Goal: Task Accomplishment & Management: Manage account settings

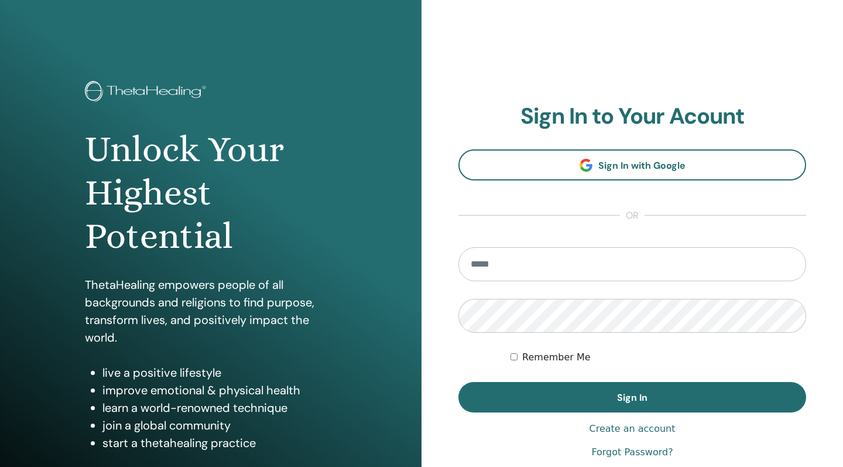
click at [561, 273] on input "email" at bounding box center [632, 264] width 348 height 34
click at [774, 269] on input "email" at bounding box center [632, 264] width 348 height 34
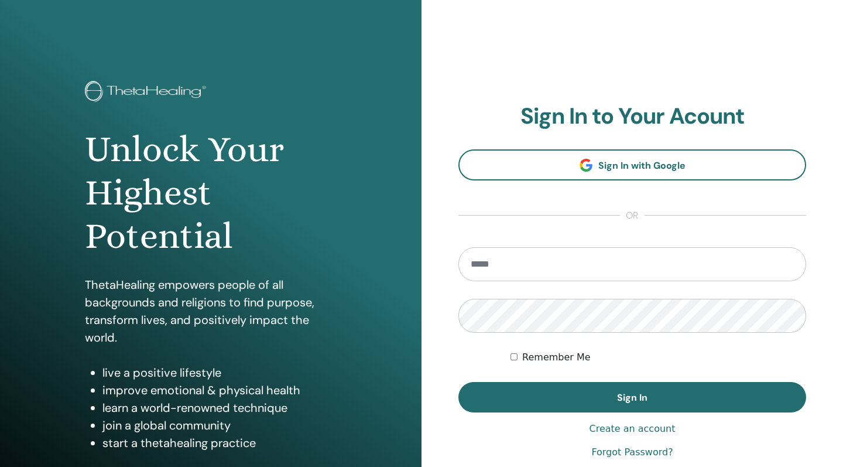
type input "**********"
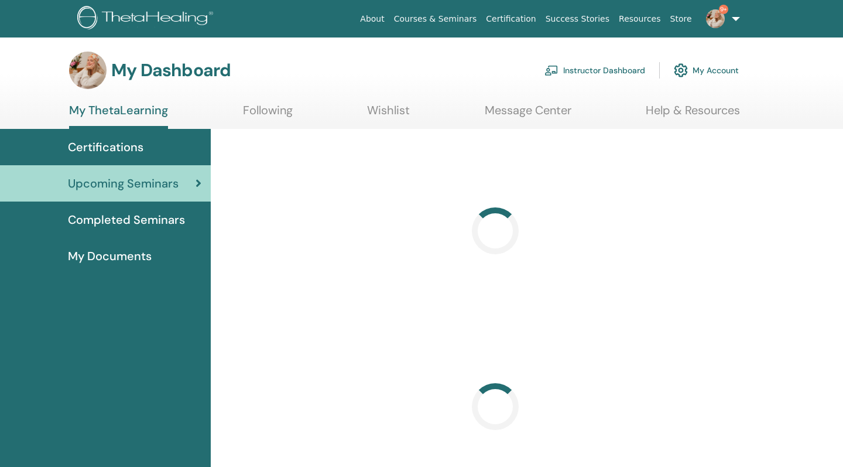
click at [584, 72] on link "Instructor Dashboard" at bounding box center [594, 70] width 101 height 26
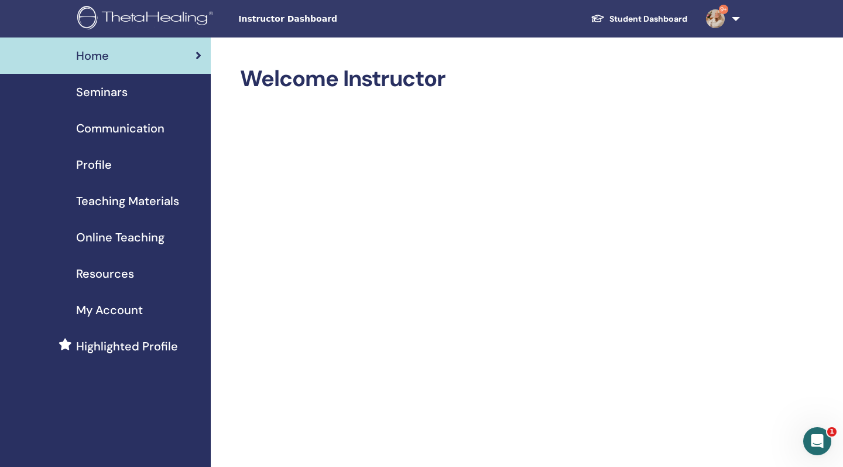
click at [104, 91] on span "Seminars" at bounding box center [102, 92] width 52 height 18
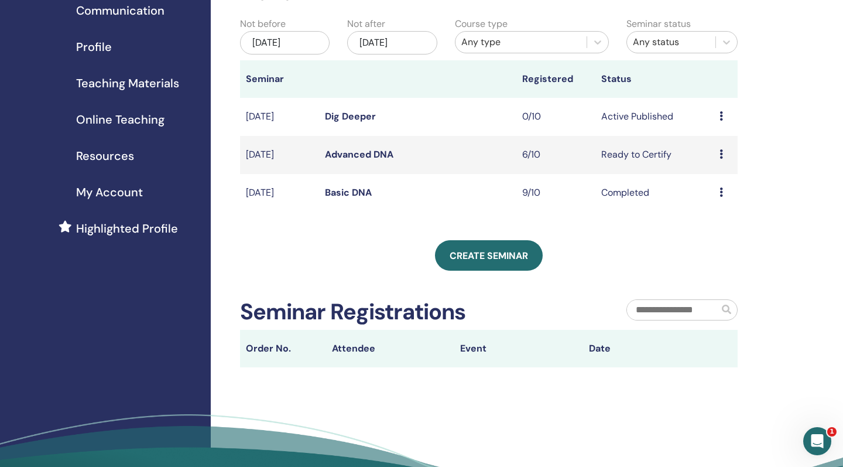
scroll to position [116, 0]
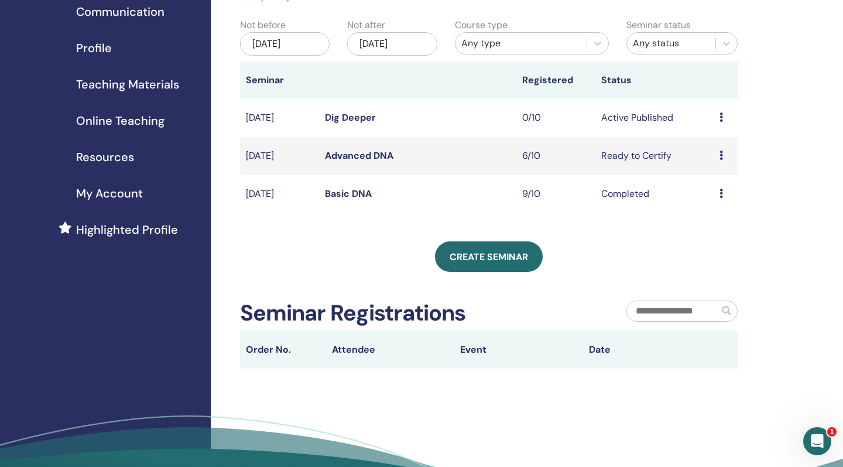
click at [722, 156] on icon at bounding box center [721, 154] width 4 height 9
click at [423, 162] on td "Advanced DNA" at bounding box center [417, 156] width 197 height 38
click at [371, 152] on link "Advanced DNA" at bounding box center [359, 155] width 68 height 12
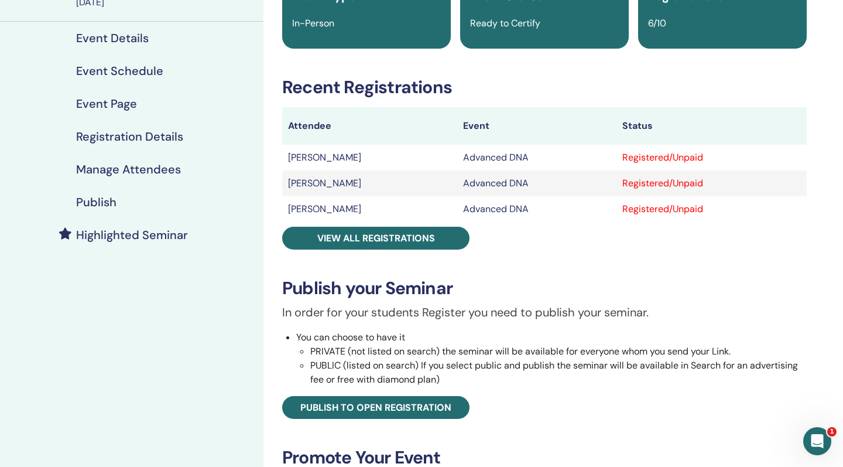
scroll to position [118, 0]
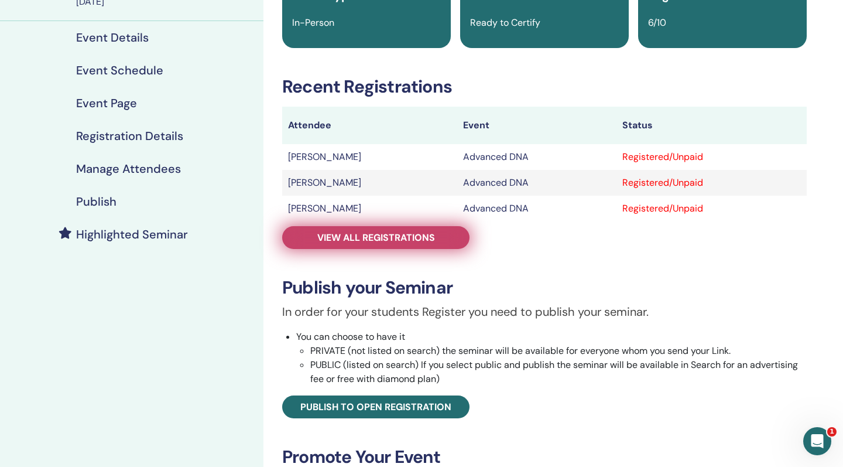
click at [413, 242] on span "View all registrations" at bounding box center [376, 237] width 118 height 12
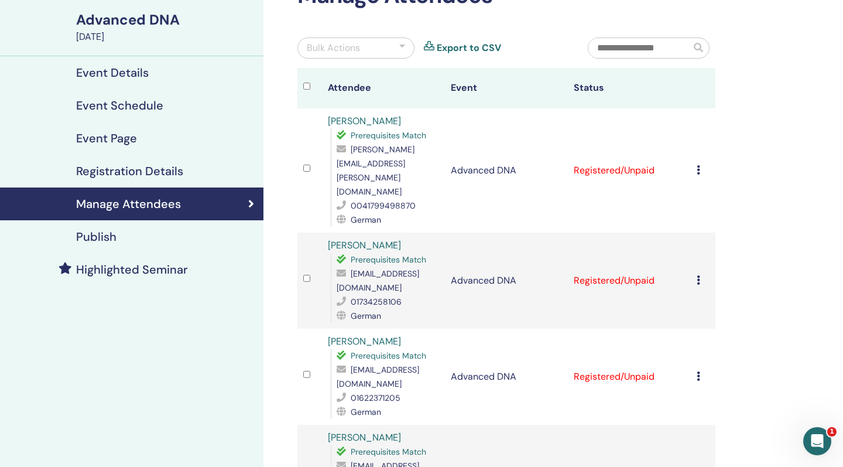
scroll to position [69, 0]
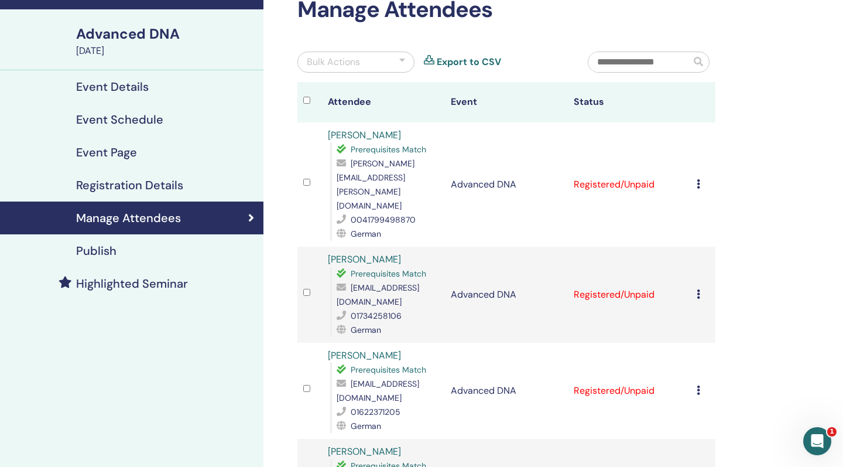
click at [705, 177] on div "Cancel Registration Do not auto-certify Mark as Paid Mark as Unpaid Mark as Abs…" at bounding box center [703, 184] width 13 height 14
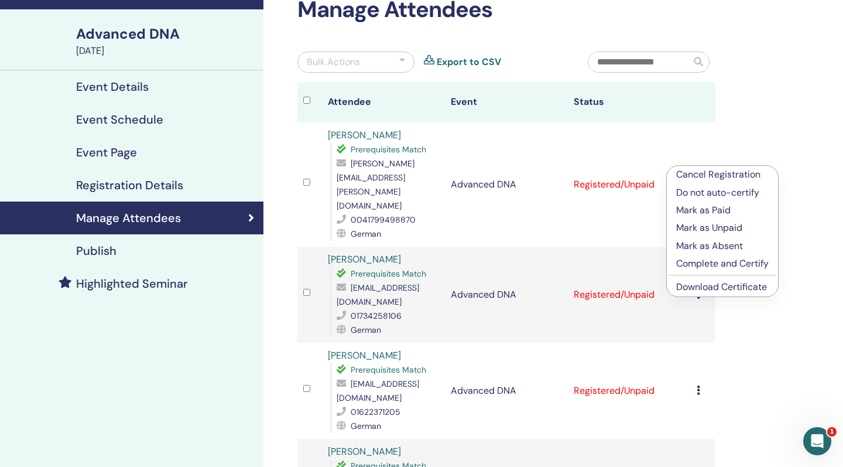
click at [753, 264] on p "Complete and Certify" at bounding box center [722, 263] width 92 height 14
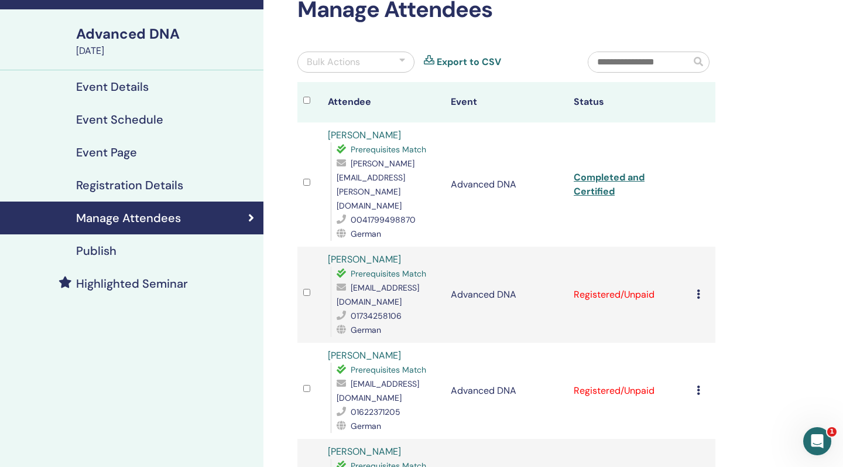
click at [697, 289] on icon at bounding box center [699, 293] width 4 height 9
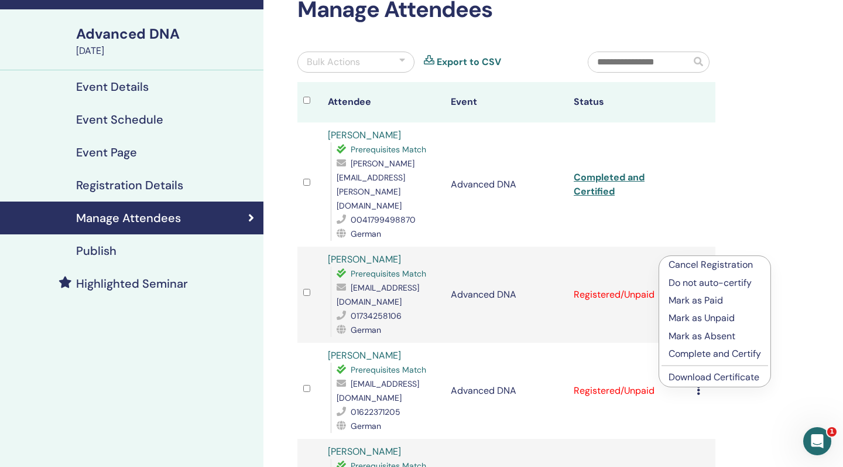
click at [707, 352] on p "Complete and Certify" at bounding box center [715, 354] width 92 height 14
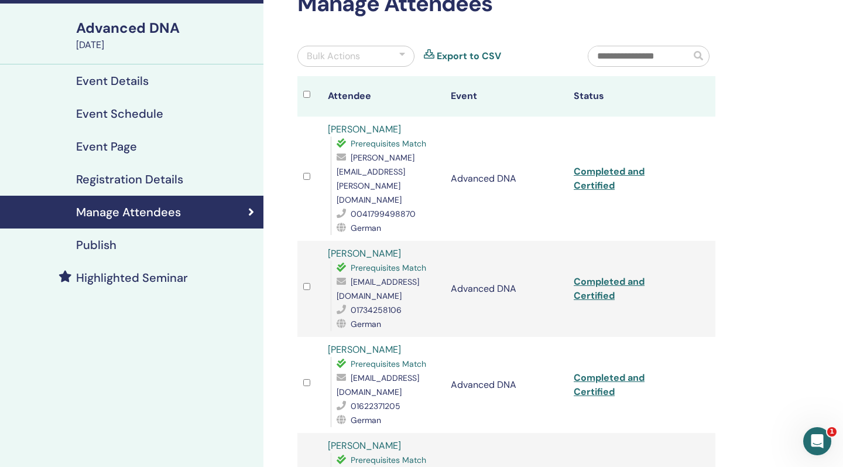
scroll to position [74, 0]
click at [589, 166] on link "Completed and Certified" at bounding box center [609, 179] width 71 height 26
click at [593, 276] on link "Completed and Certified" at bounding box center [609, 289] width 71 height 26
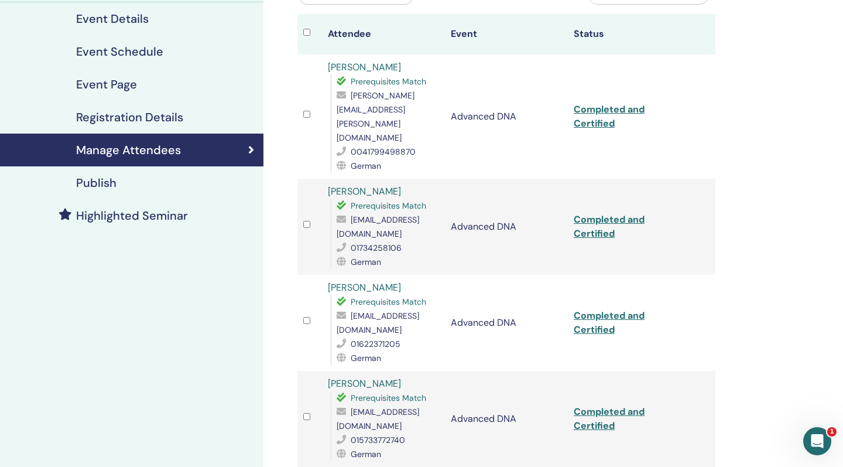
scroll to position [168, 0]
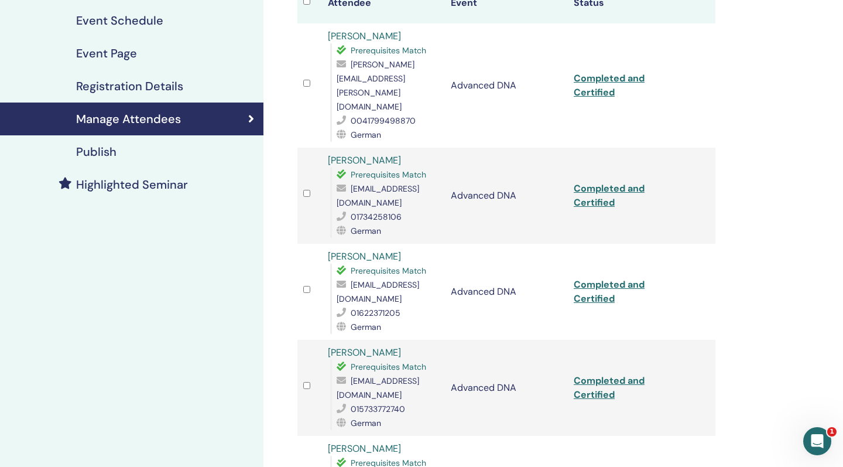
click at [596, 278] on link "Completed and Certified" at bounding box center [609, 291] width 71 height 26
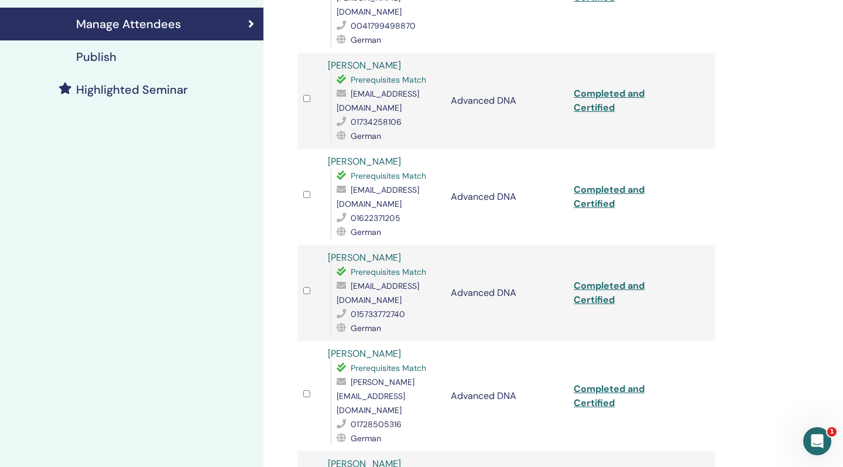
scroll to position [266, 0]
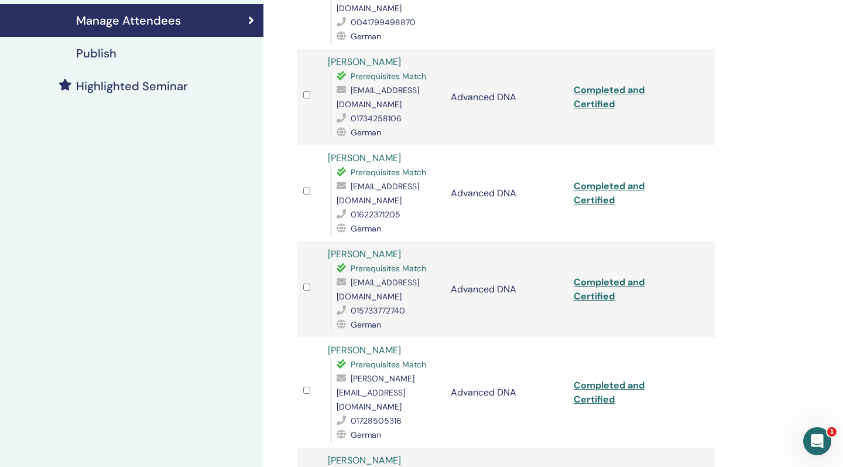
click at [604, 276] on link "Completed and Certified" at bounding box center [609, 289] width 71 height 26
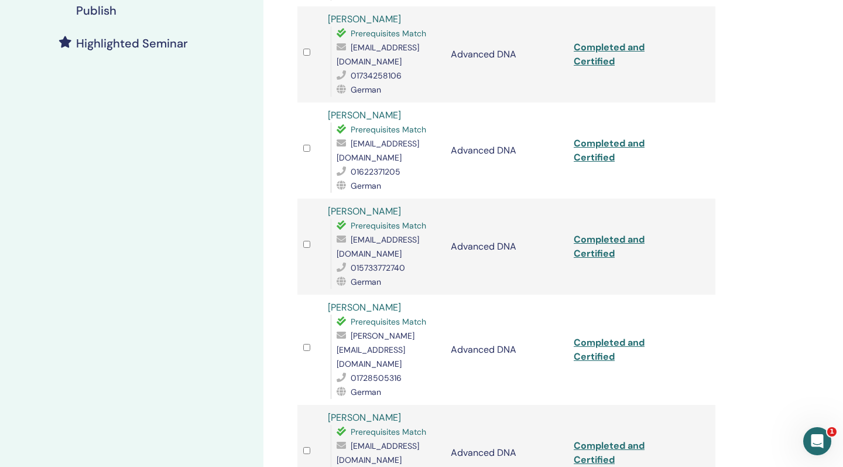
click at [609, 336] on link "Completed and Certified" at bounding box center [609, 349] width 71 height 26
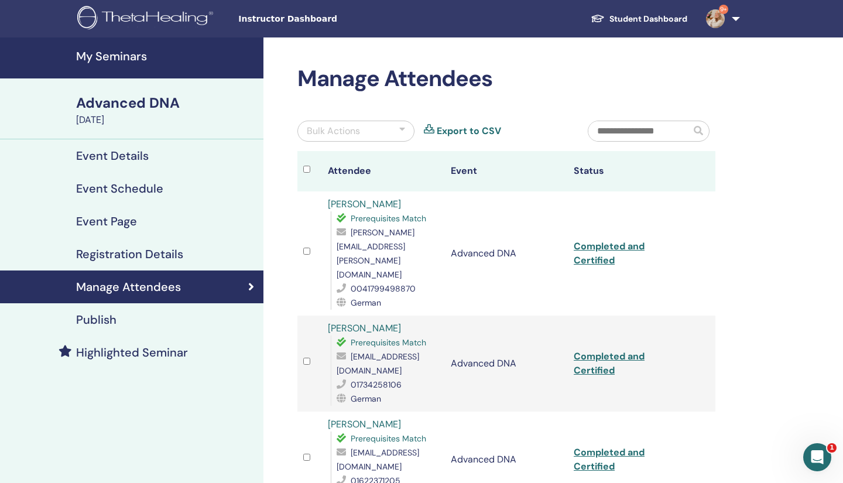
scroll to position [0, 0]
drag, startPoint x: 432, startPoint y: 234, endPoint x: 349, endPoint y: 233, distance: 82.5
click at [349, 233] on div "[PERSON_NAME][EMAIL_ADDRESS][PERSON_NAME][DOMAIN_NAME]" at bounding box center [388, 253] width 102 height 56
copy div "[PERSON_NAME][EMAIL_ADDRESS][PERSON_NAME][DOMAIN_NAME]"
drag, startPoint x: 440, startPoint y: 329, endPoint x: 327, endPoint y: 328, distance: 113.6
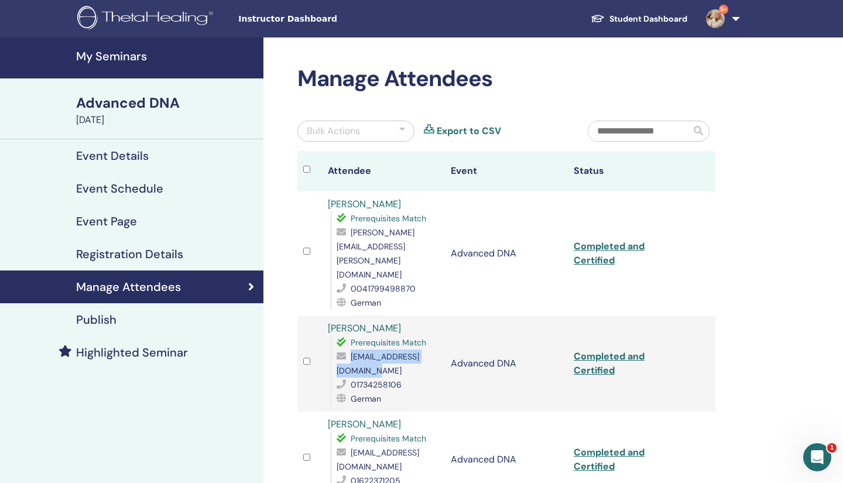
click at [326, 328] on td "[PERSON_NAME] Prerequisites Match [EMAIL_ADDRESS][DOMAIN_NAME] 01734258106 Germ…" at bounding box center [383, 364] width 123 height 96
copy span "[EMAIL_ADDRESS][DOMAIN_NAME]"
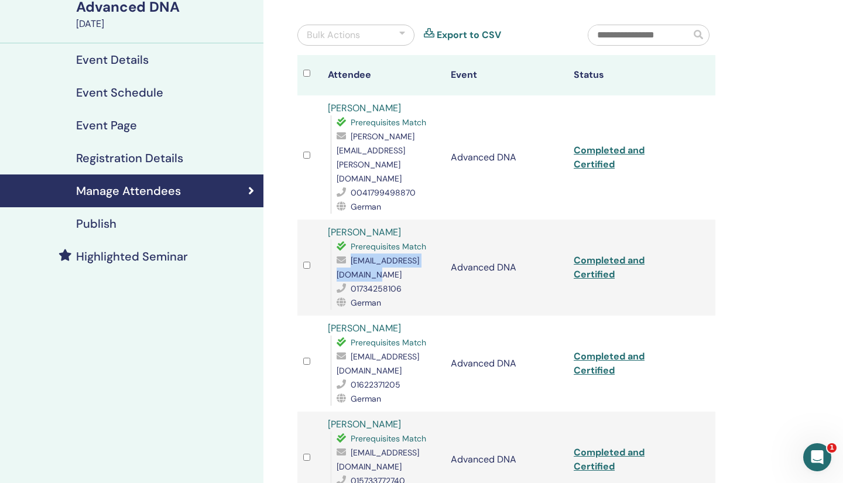
scroll to position [260, 0]
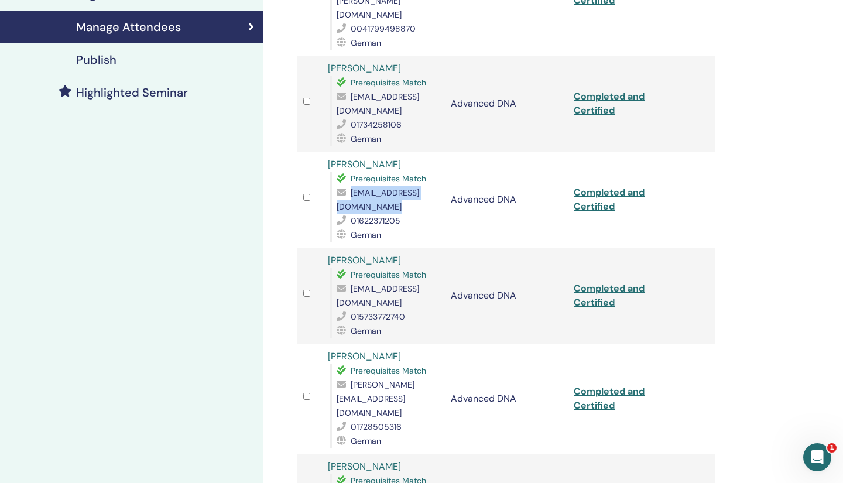
drag, startPoint x: 414, startPoint y: 166, endPoint x: 349, endPoint y: 150, distance: 67.0
click at [349, 186] on div "[EMAIL_ADDRESS][DOMAIN_NAME]" at bounding box center [388, 200] width 102 height 28
copy div "[EMAIL_ADDRESS][DOMAIN_NAME]"
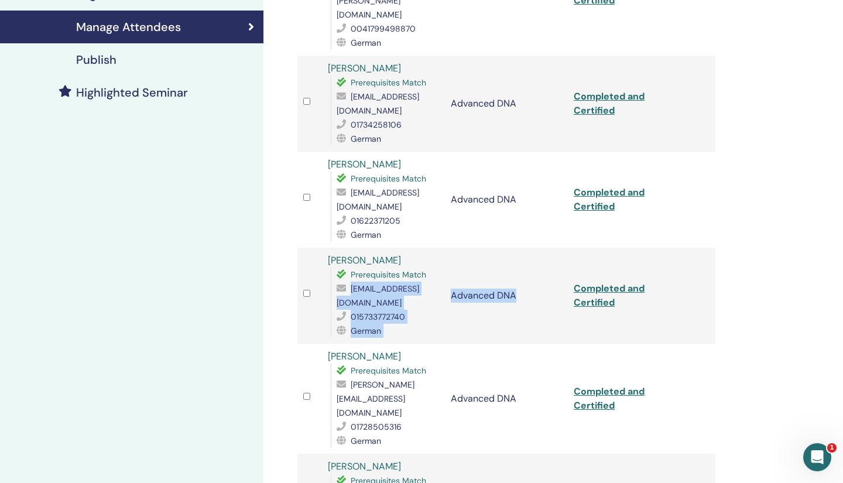
drag, startPoint x: 447, startPoint y: 263, endPoint x: 335, endPoint y: 263, distance: 112.4
click at [335, 263] on tr "[PERSON_NAME] Prerequisites Match [EMAIL_ADDRESS][DOMAIN_NAME] 015733772740 Ger…" at bounding box center [506, 296] width 418 height 96
click at [448, 269] on td "Advanced DNA" at bounding box center [506, 296] width 123 height 96
drag, startPoint x: 443, startPoint y: 262, endPoint x: 338, endPoint y: 261, distance: 105.4
click at [338, 283] on span "[EMAIL_ADDRESS][DOMAIN_NAME]" at bounding box center [378, 295] width 83 height 25
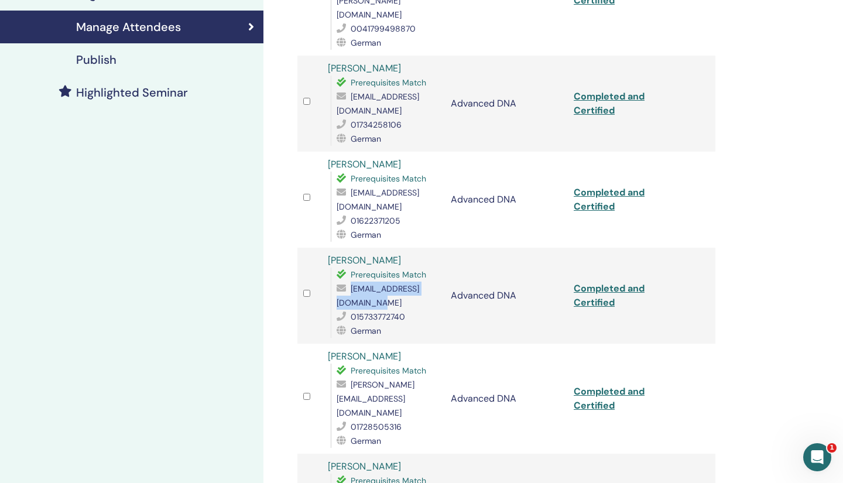
copy span "[EMAIL_ADDRESS][DOMAIN_NAME]"
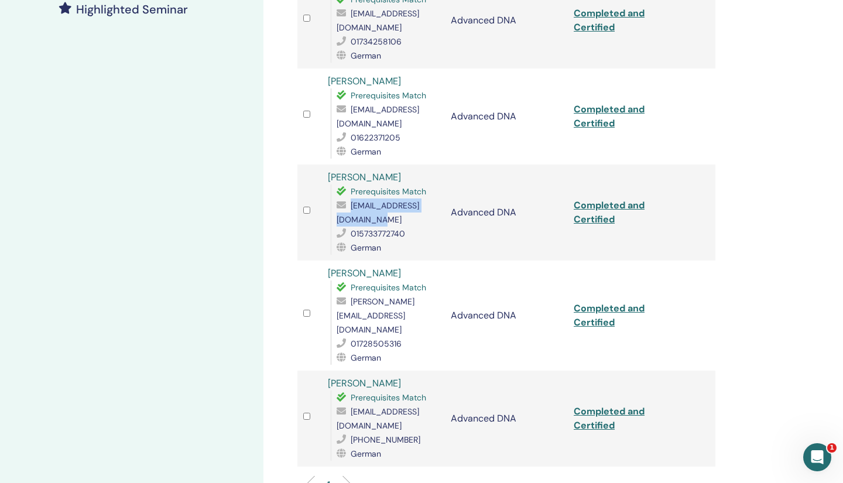
scroll to position [380, 0]
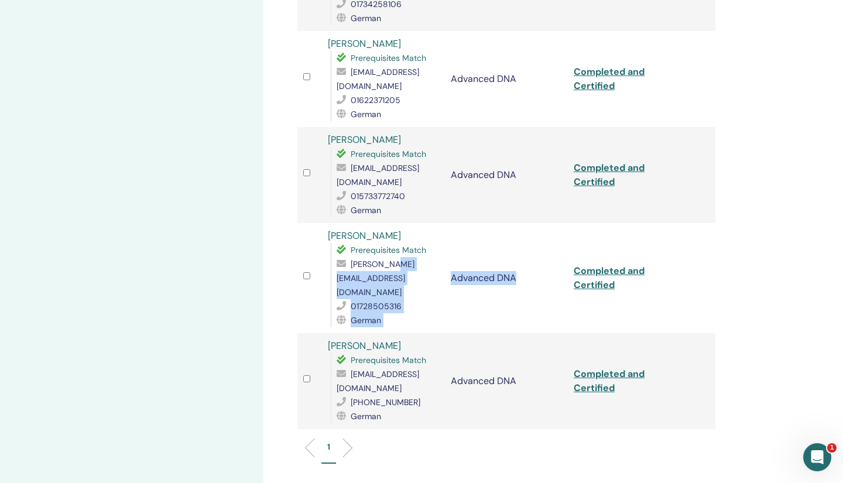
drag, startPoint x: 451, startPoint y: 237, endPoint x: 377, endPoint y: 236, distance: 73.8
click at [377, 236] on tr "[PERSON_NAME] Prerequisites Match [PERSON_NAME][EMAIL_ADDRESS][DOMAIN_NAME] 017…" at bounding box center [506, 278] width 418 height 110
click at [499, 272] on td "Advanced DNA" at bounding box center [506, 278] width 123 height 110
drag, startPoint x: 450, startPoint y: 238, endPoint x: 335, endPoint y: 237, distance: 114.7
click at [335, 243] on div "Prerequisites Match [PERSON_NAME][EMAIL_ADDRESS][DOMAIN_NAME] 01728505316 German" at bounding box center [384, 285] width 109 height 84
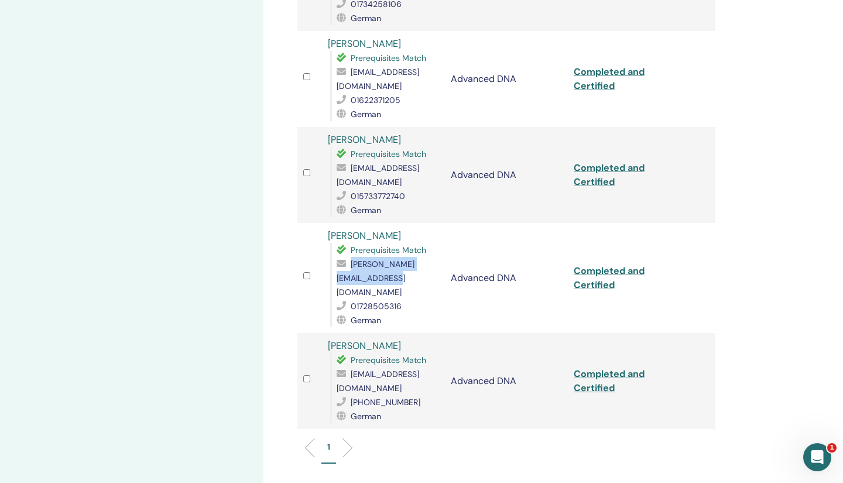
copy span "[PERSON_NAME][EMAIL_ADDRESS][DOMAIN_NAME]"
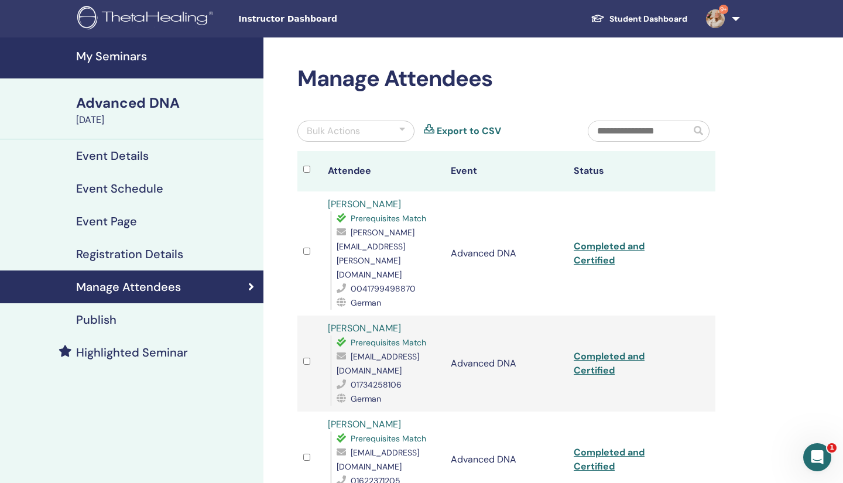
scroll to position [0, 0]
click at [142, 54] on h4 "My Seminars" at bounding box center [166, 56] width 180 height 14
